Goal: Navigation & Orientation: Find specific page/section

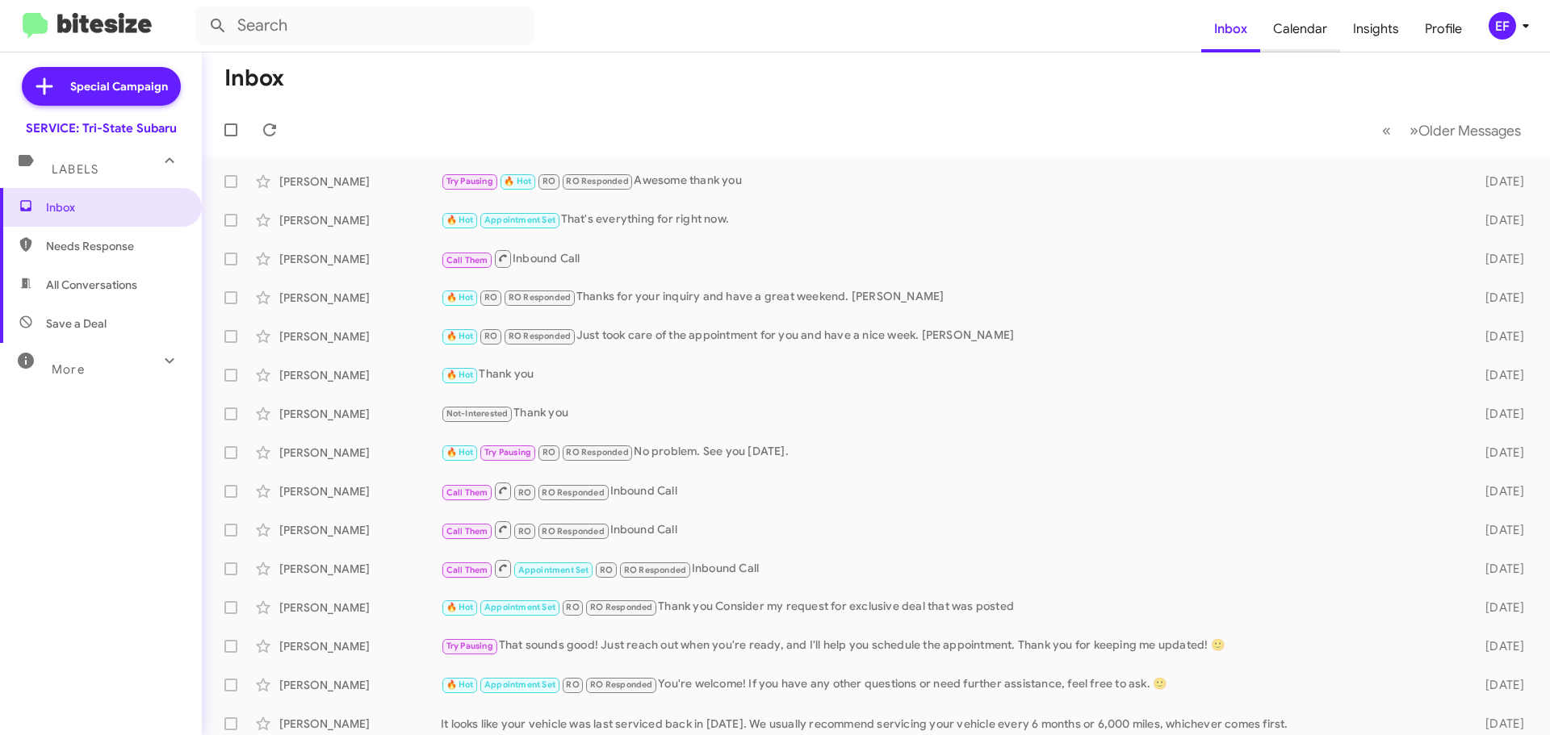
click at [1302, 31] on span "Calendar" at bounding box center [1300, 29] width 80 height 47
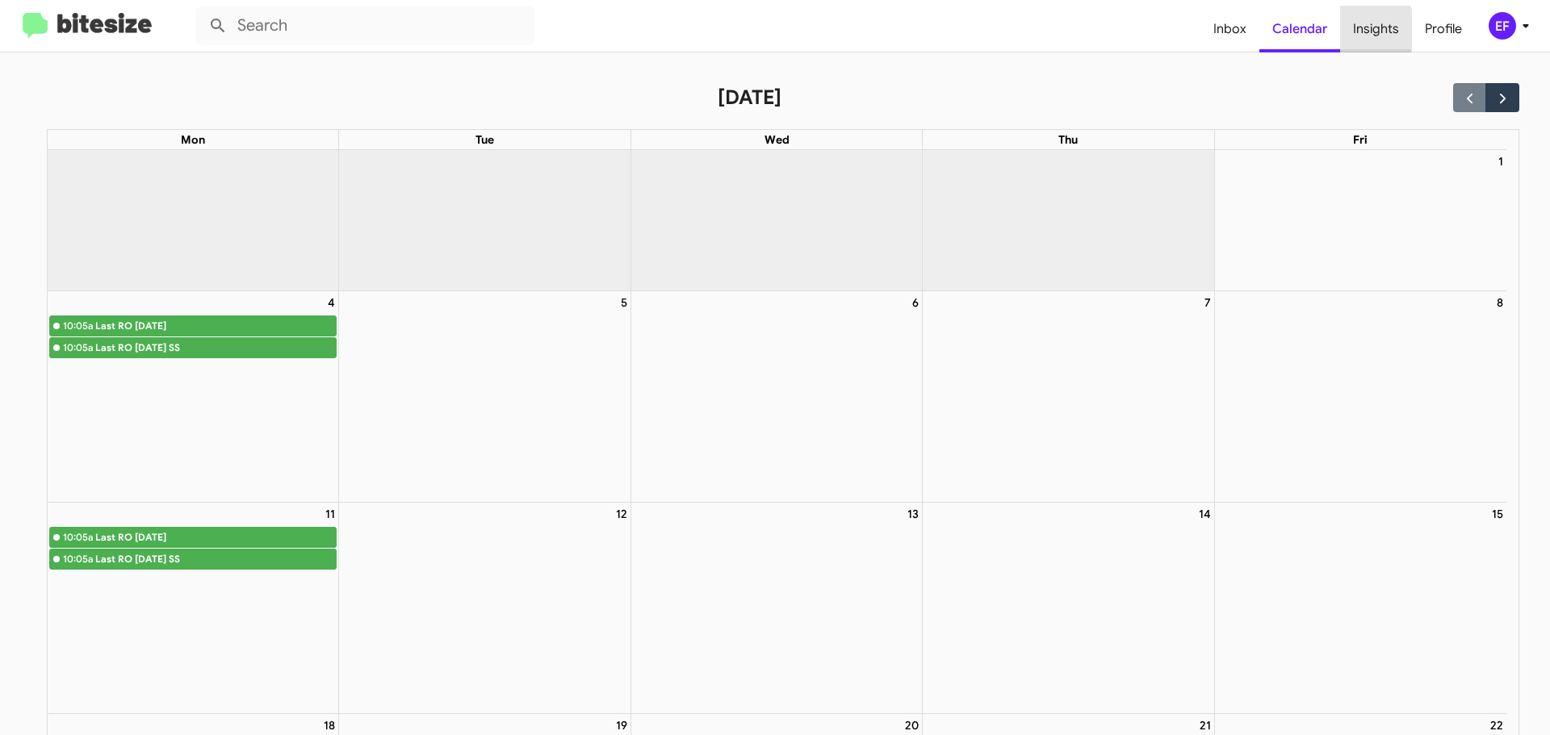
click at [1373, 29] on span "Insights" at bounding box center [1376, 29] width 72 height 47
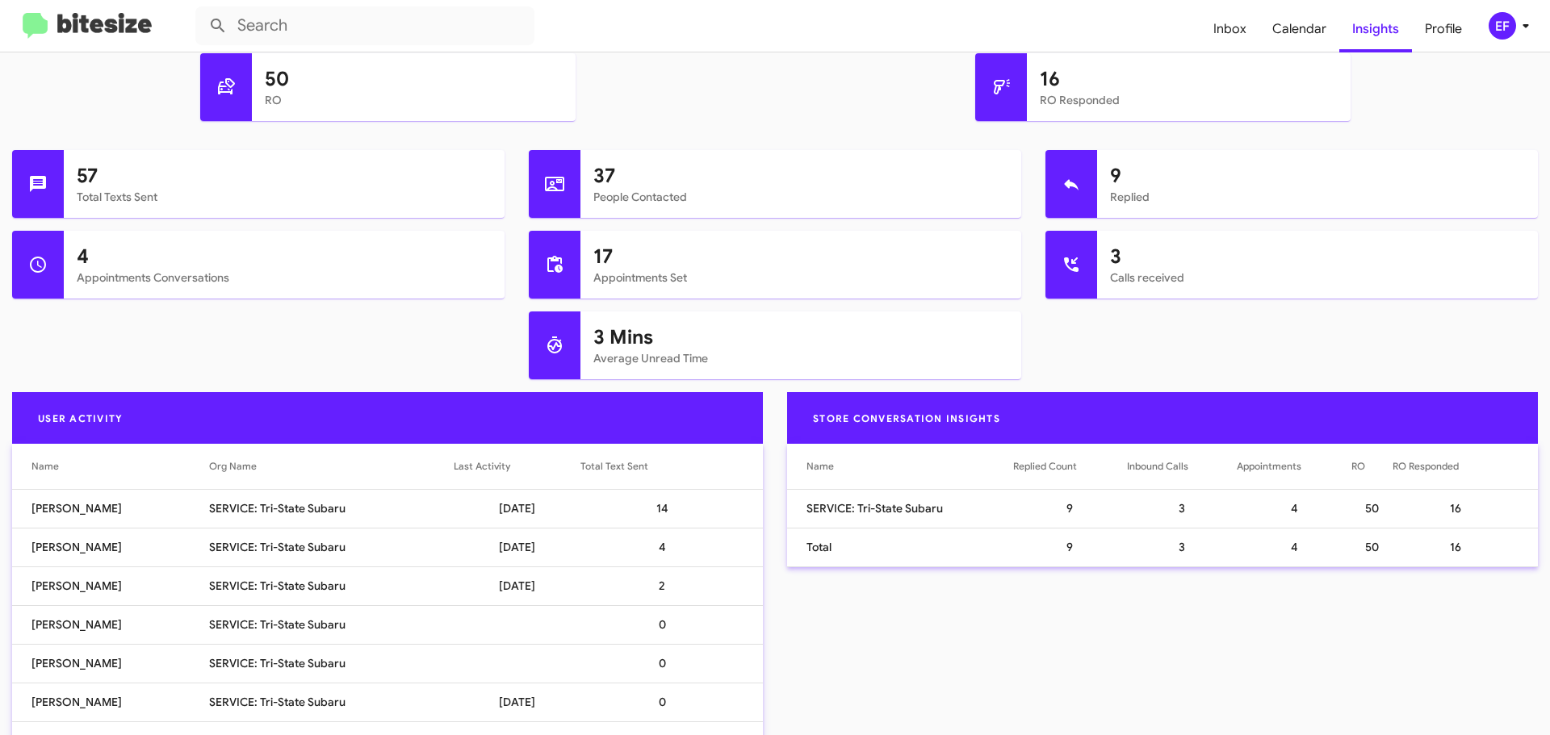
scroll to position [628, 0]
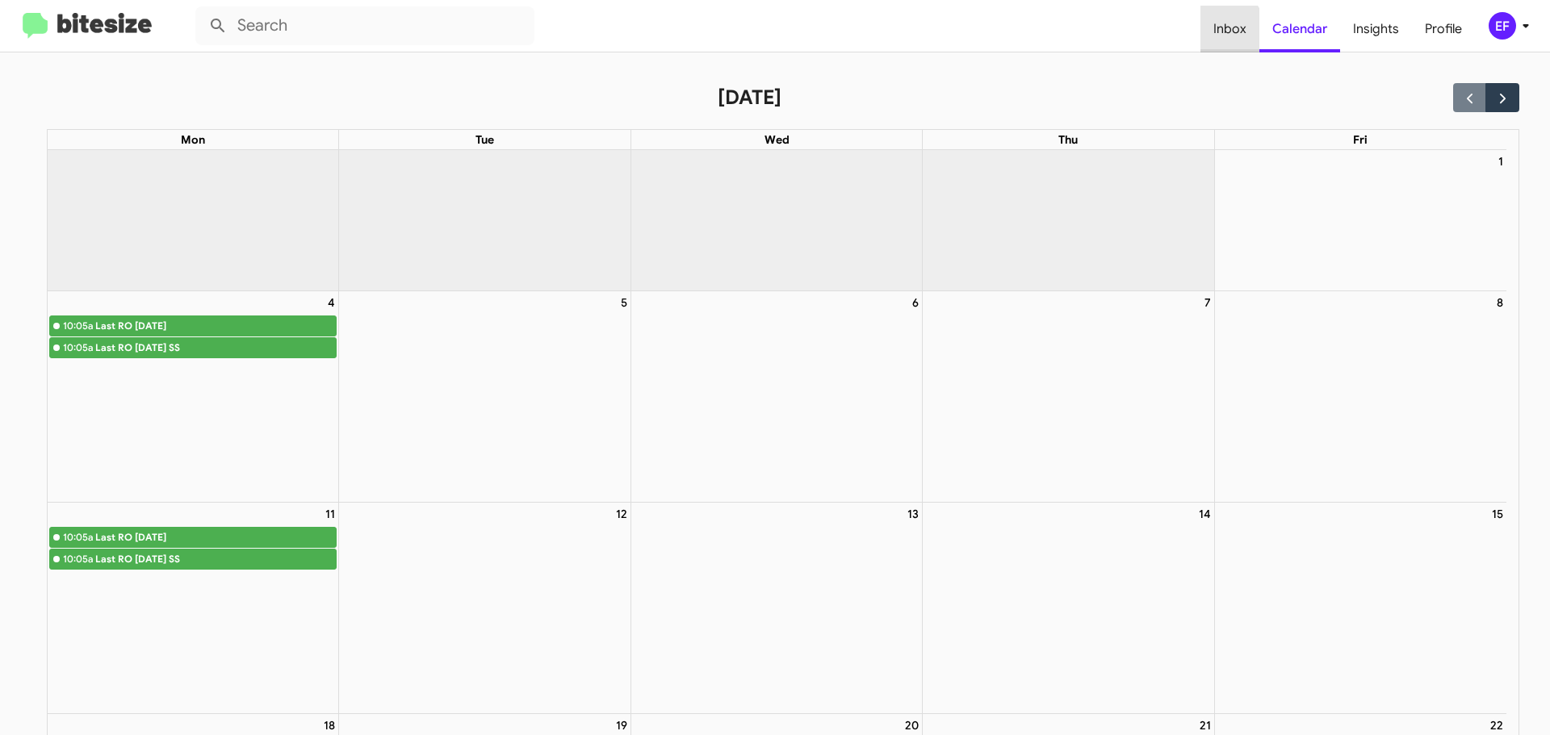
click at [1224, 30] on span "Inbox" at bounding box center [1229, 29] width 59 height 47
